Goal: Information Seeking & Learning: Learn about a topic

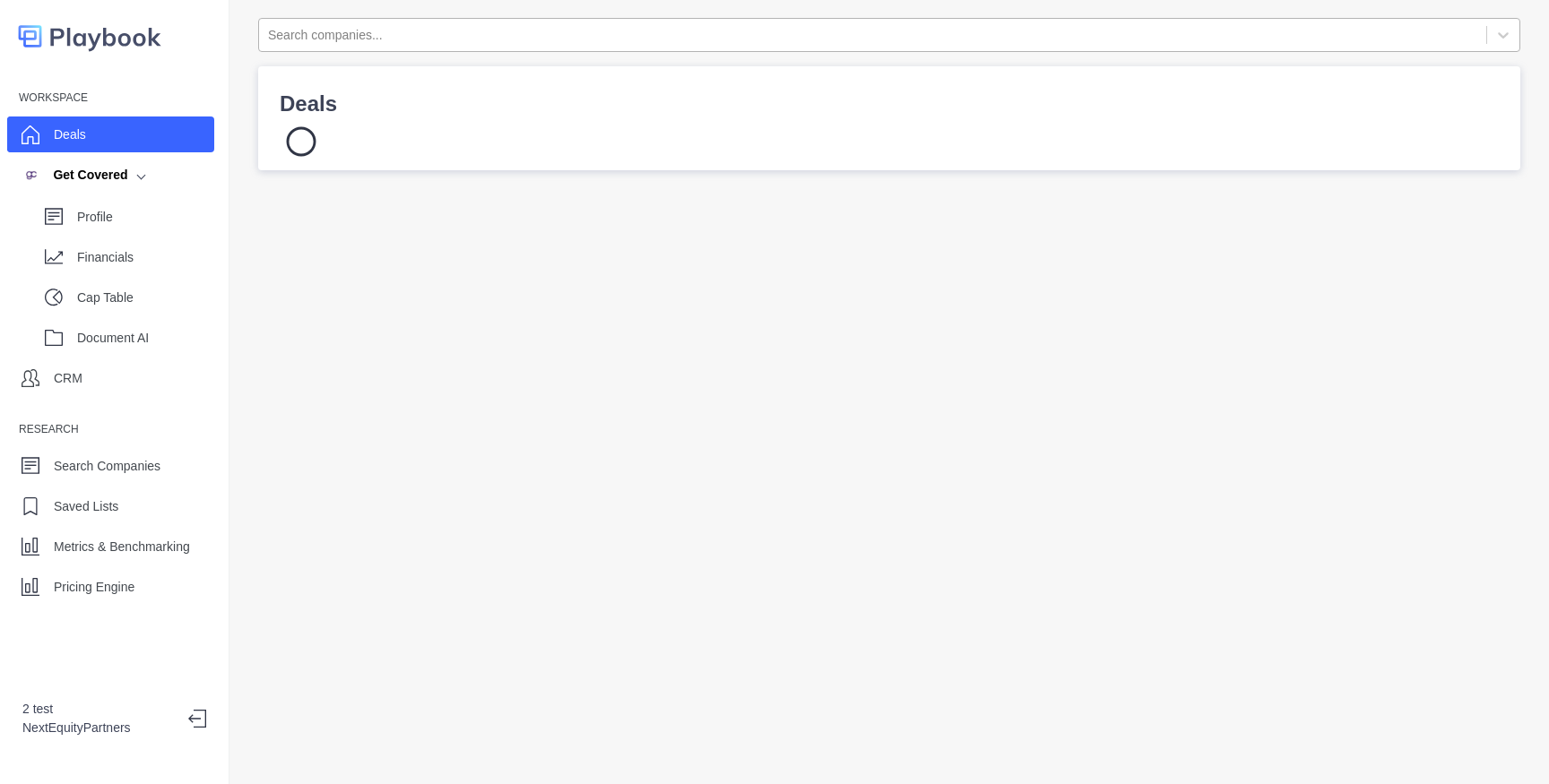
click at [438, 31] on div at bounding box center [873, 35] width 1209 height 22
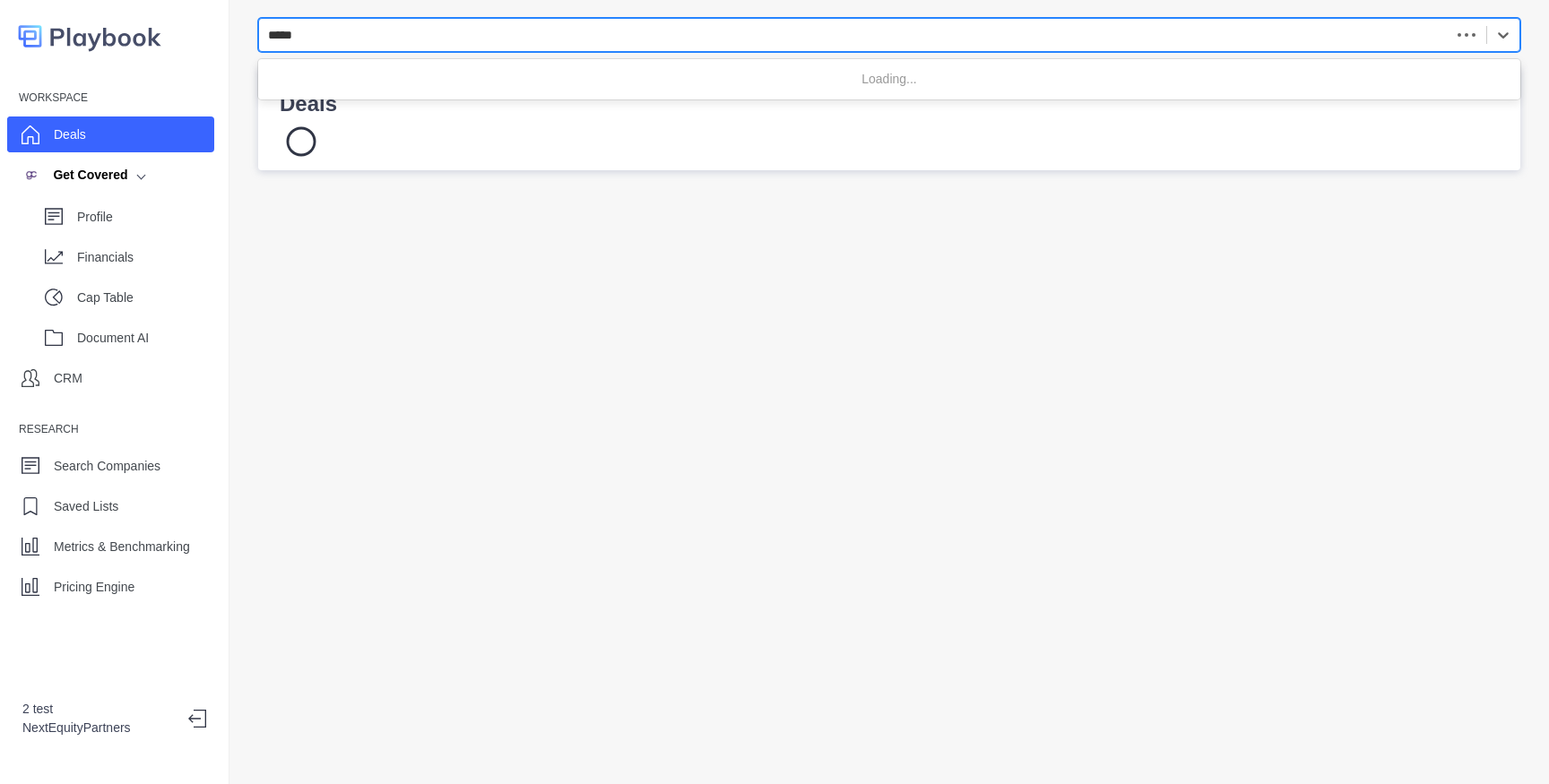
type input "******"
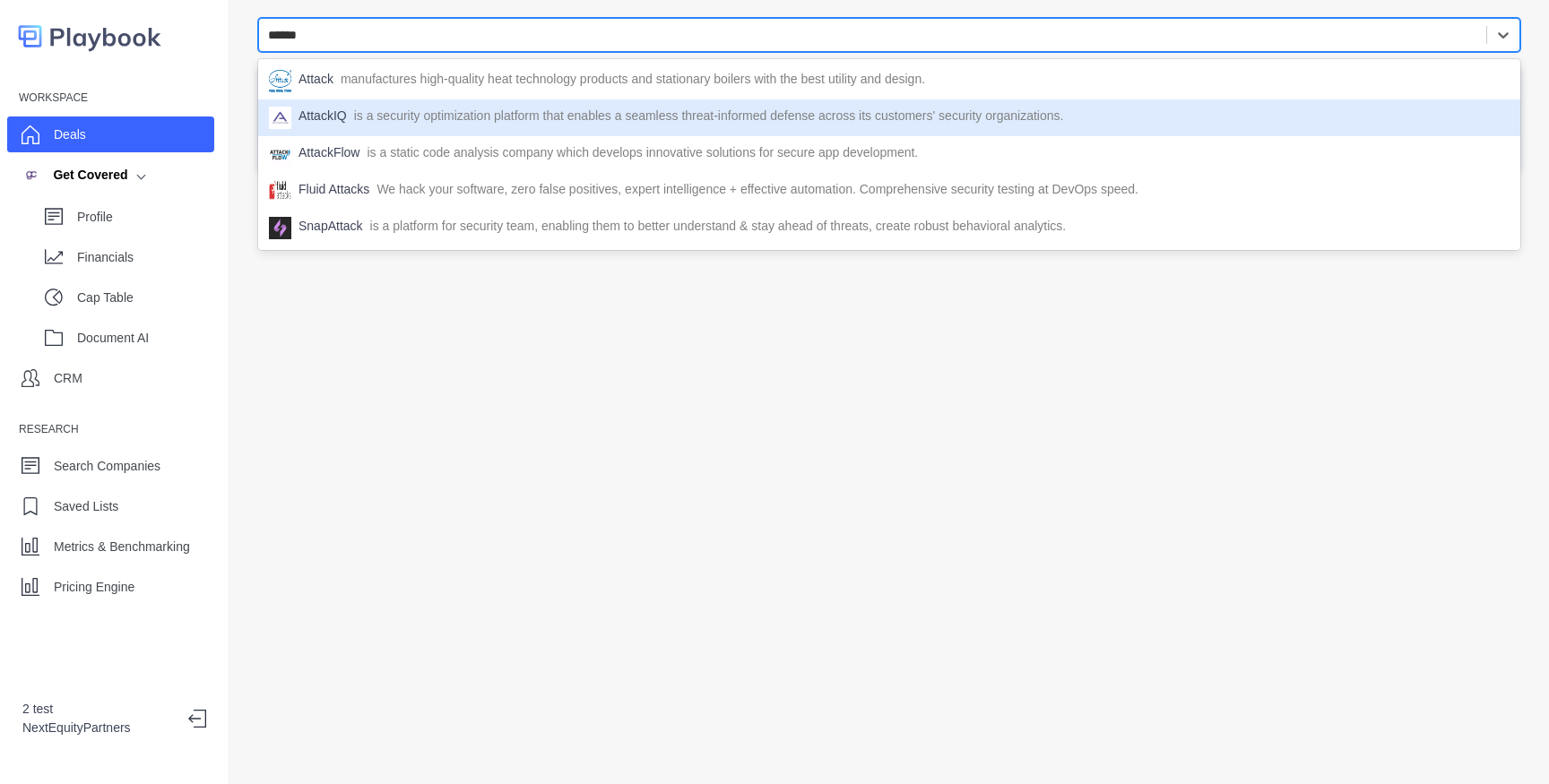
click at [368, 121] on p "is a security optimization platform that enables a seamless threat-informed def…" at bounding box center [708, 118] width 710 height 22
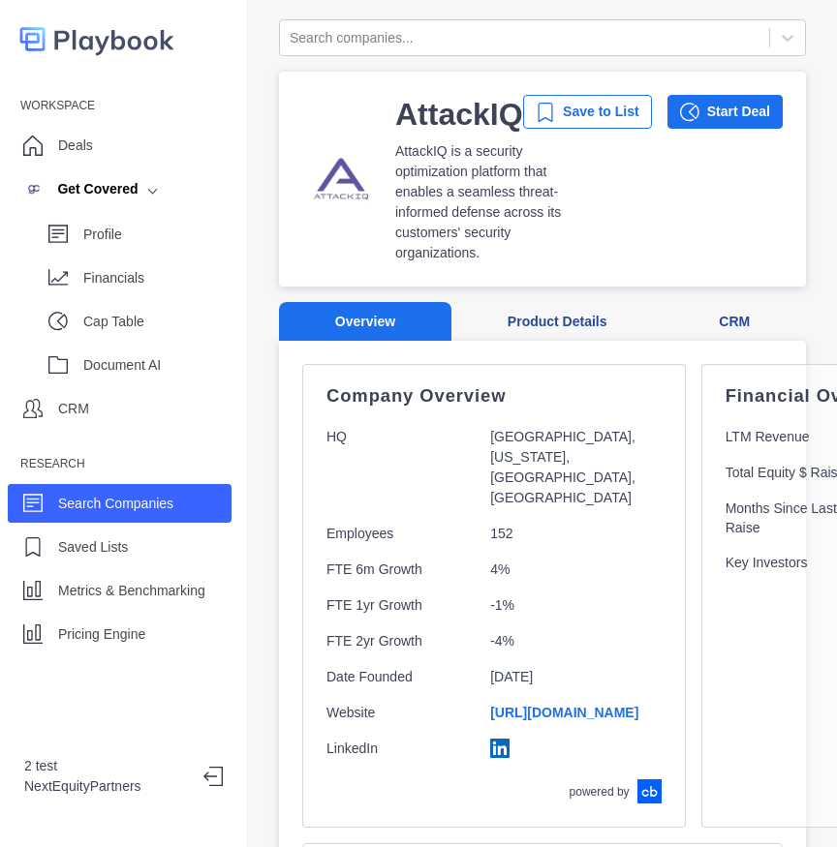
click at [515, 304] on button "Product Details" at bounding box center [556, 322] width 211 height 40
